Goal: Check status: Check status

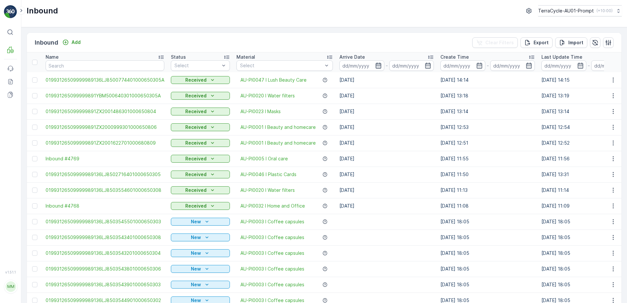
click at [375, 69] on icon "button" at bounding box center [378, 65] width 7 height 7
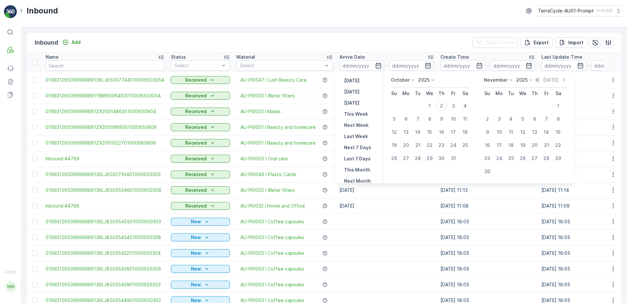
click at [538, 82] on icon "button" at bounding box center [537, 80] width 7 height 7
click at [392, 158] on div "28" at bounding box center [394, 158] width 10 height 10
type input "[DATE]"
click at [535, 106] on div "2" at bounding box center [534, 106] width 10 height 10
type input "[DATE]"
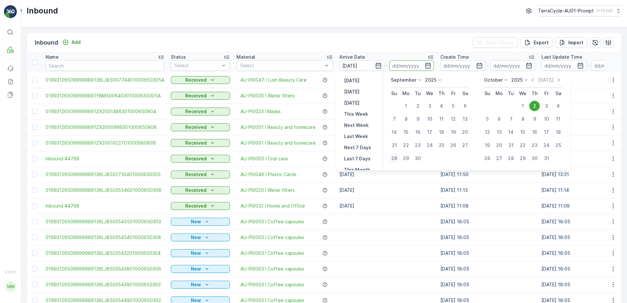
click at [397, 160] on div "28" at bounding box center [394, 158] width 10 height 10
type input "[DATE]"
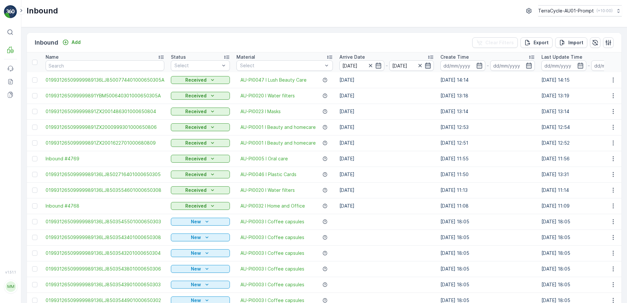
click at [425, 64] on icon "button" at bounding box center [428, 66] width 6 height 6
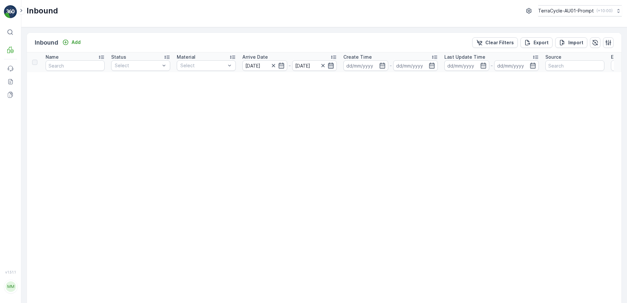
click at [333, 68] on icon "button" at bounding box center [331, 65] width 7 height 7
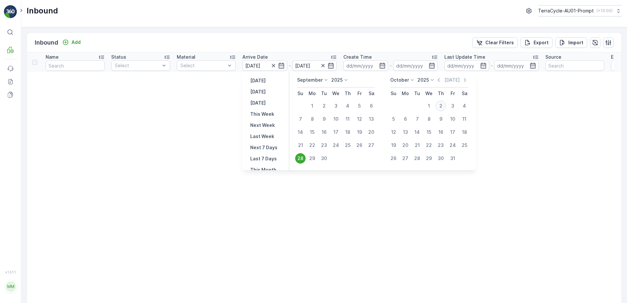
click at [443, 105] on div "2" at bounding box center [440, 106] width 10 height 10
type input "[DATE]"
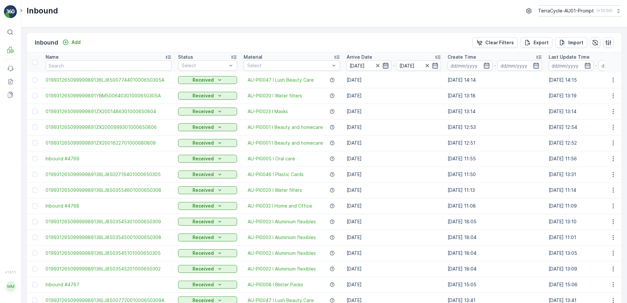
click at [383, 68] on icon "button" at bounding box center [385, 65] width 7 height 7
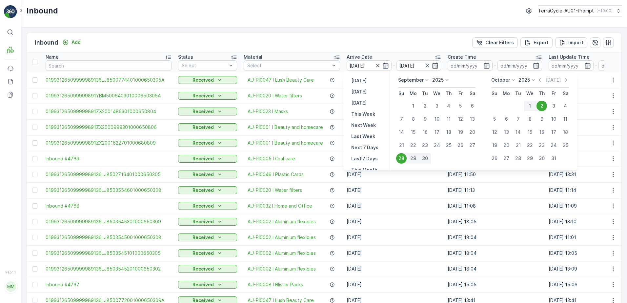
click at [544, 107] on div "2" at bounding box center [541, 106] width 10 height 10
click at [382, 66] on icon "button" at bounding box center [385, 65] width 7 height 7
type input "[DATE]"
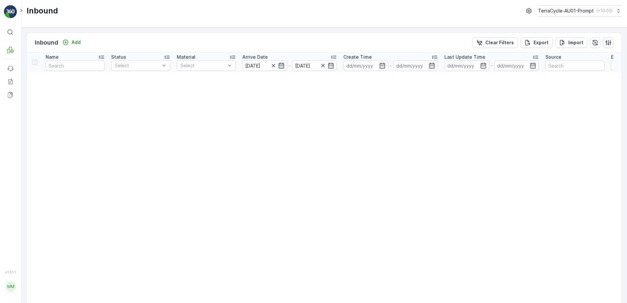
click at [278, 66] on icon "button" at bounding box center [281, 66] width 6 height 6
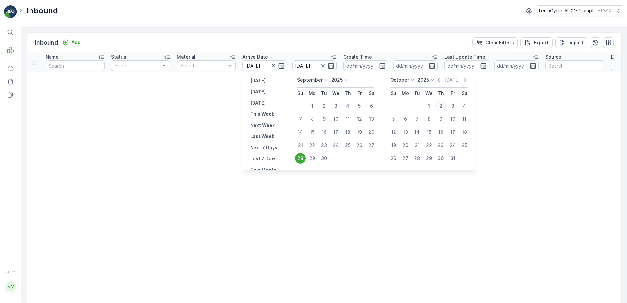
click at [441, 107] on div "2" at bounding box center [440, 106] width 10 height 10
type input "[DATE]"
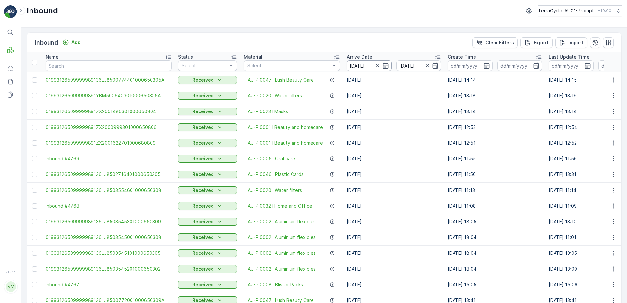
click at [383, 69] on input "[DATE]" at bounding box center [369, 65] width 45 height 10
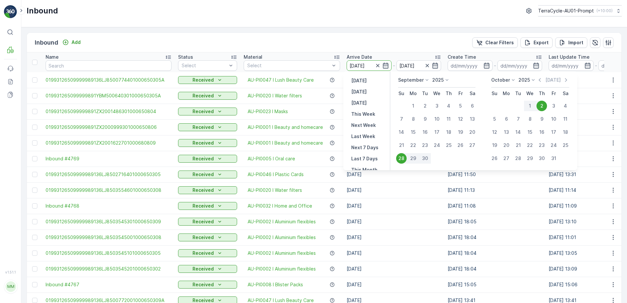
click at [539, 107] on div "2" at bounding box center [541, 106] width 10 height 10
type input "[DATE]"
click at [539, 107] on div "2" at bounding box center [541, 106] width 10 height 10
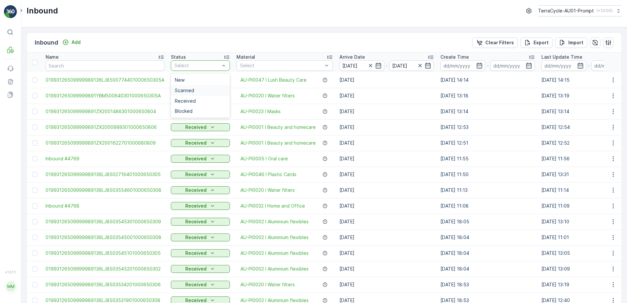
click at [190, 91] on span "Scanned" at bounding box center [184, 90] width 19 height 5
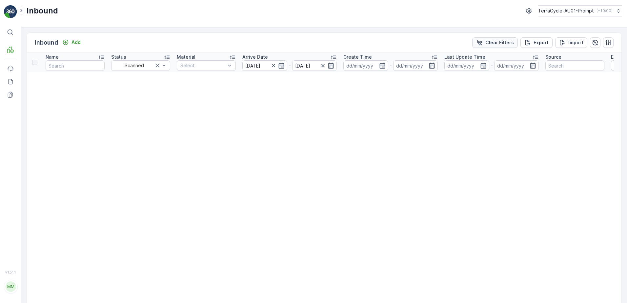
click at [490, 42] on p "Clear Filters" at bounding box center [499, 42] width 29 height 7
